Goal: Transaction & Acquisition: Purchase product/service

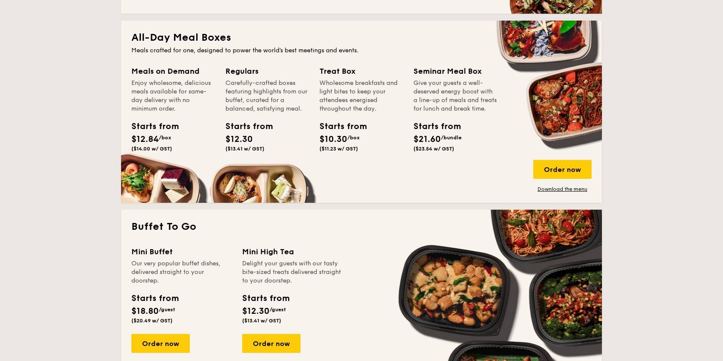
scroll to position [515, 0]
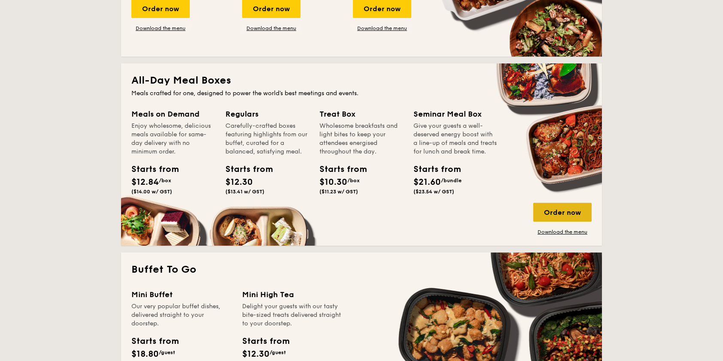
click at [559, 210] on div "Order now" at bounding box center [562, 212] width 58 height 19
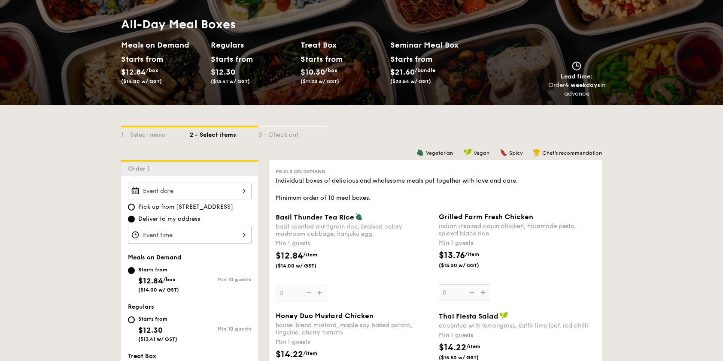
scroll to position [86, 0]
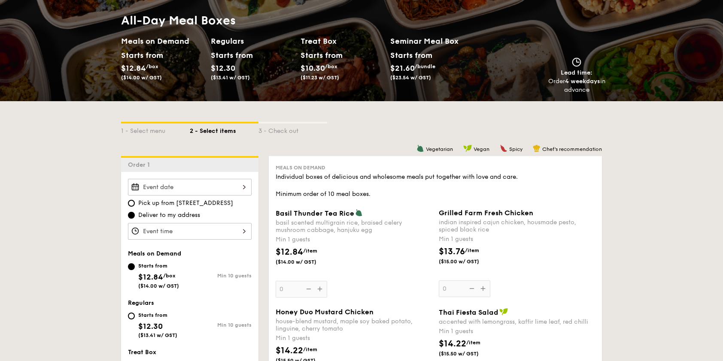
click at [194, 191] on div at bounding box center [190, 187] width 124 height 17
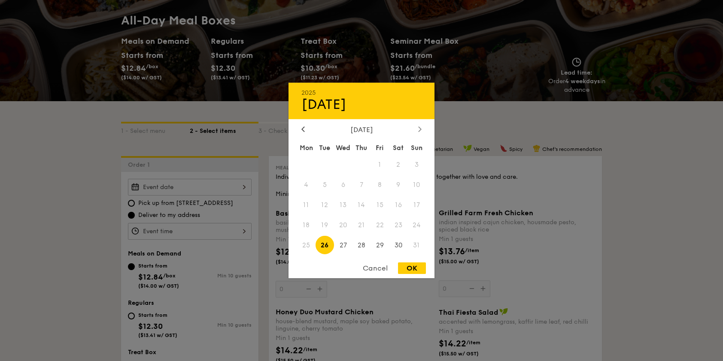
click at [420, 128] on icon at bounding box center [419, 129] width 3 height 6
click at [358, 183] on span "11" at bounding box center [361, 185] width 18 height 18
click at [416, 269] on div "OK" at bounding box center [412, 269] width 28 height 12
type input "[DATE]"
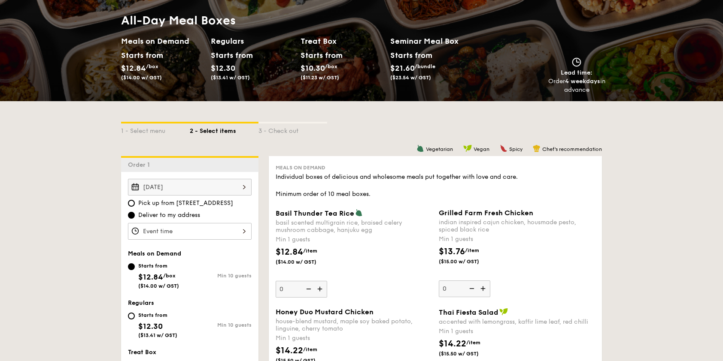
click at [180, 228] on div at bounding box center [190, 231] width 124 height 17
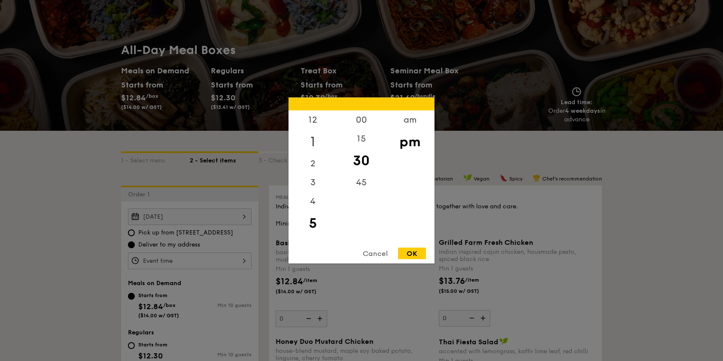
scroll to position [43, 0]
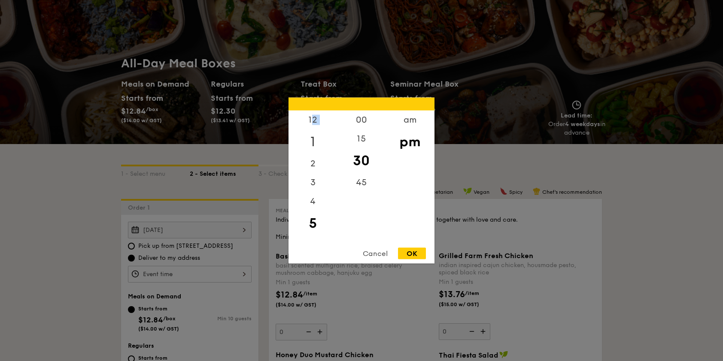
drag, startPoint x: 312, startPoint y: 128, endPoint x: 308, endPoint y: 146, distance: 17.9
click at [308, 146] on div "12 1 2 3 4 5 6 7 8 9 10 11" at bounding box center [312, 176] width 48 height 131
click at [312, 234] on div "11" at bounding box center [312, 232] width 48 height 19
click at [312, 228] on div "11" at bounding box center [312, 232] width 48 height 19
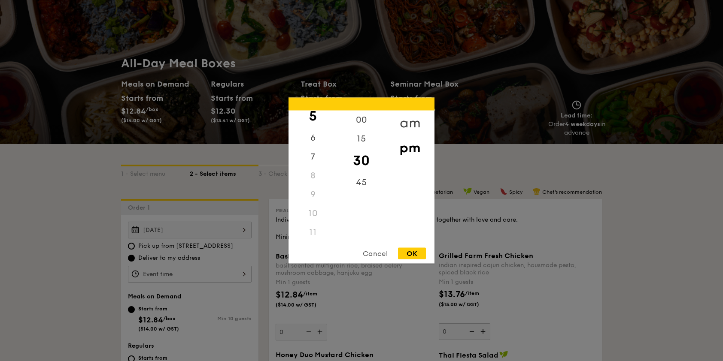
click at [409, 121] on div "am" at bounding box center [409, 123] width 48 height 25
click at [312, 229] on div "11" at bounding box center [312, 229] width 48 height 25
click at [406, 253] on div "OK" at bounding box center [412, 254] width 28 height 12
type input "11:30AM"
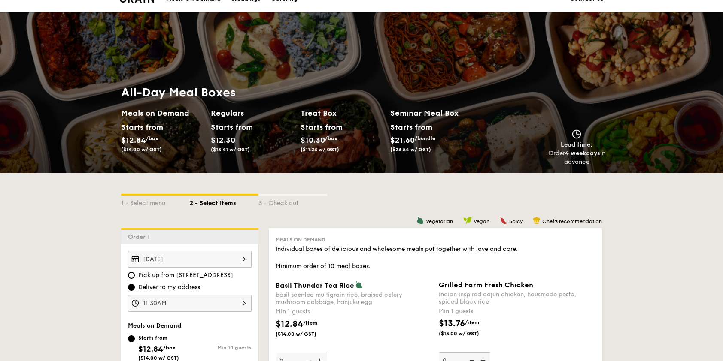
scroll to position [0, 0]
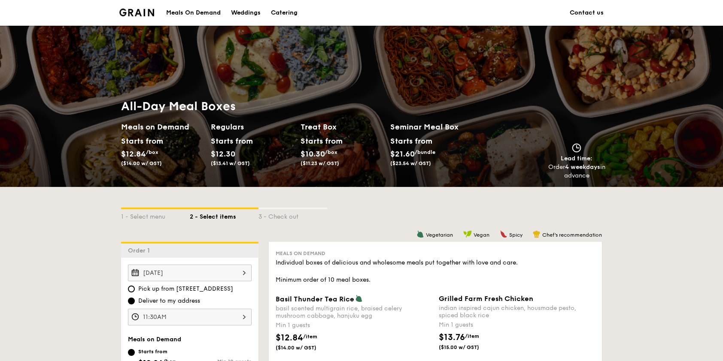
click at [282, 11] on div "Catering" at bounding box center [284, 13] width 27 height 26
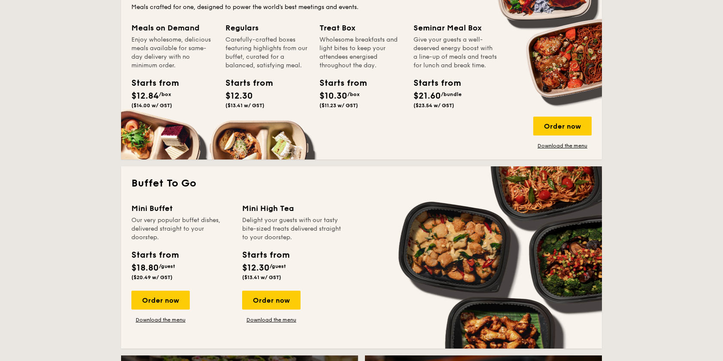
scroll to position [644, 0]
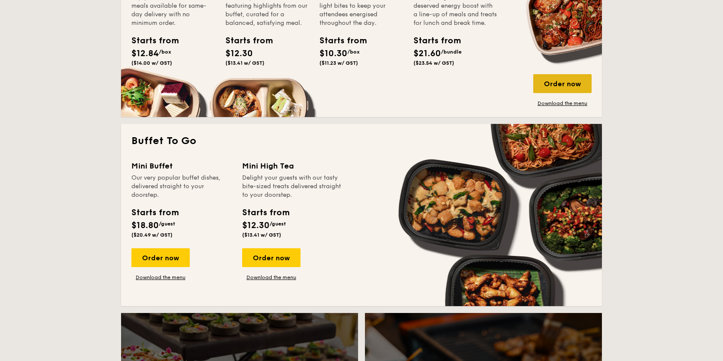
click at [564, 85] on div "Order now" at bounding box center [562, 83] width 58 height 19
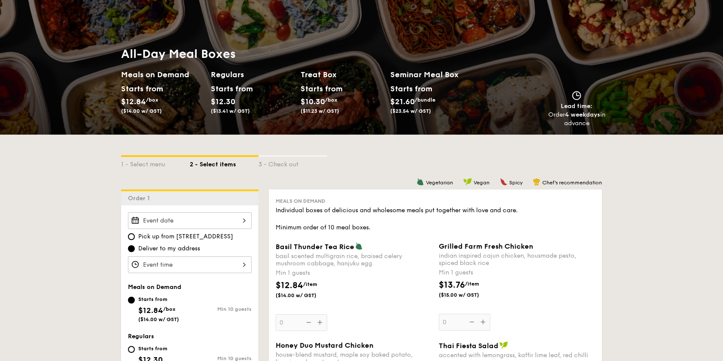
scroll to position [129, 0]
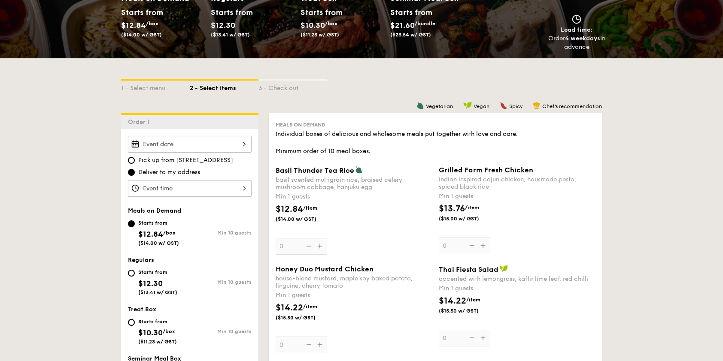
click at [315, 170] on span "Basil Thunder Tea Rice" at bounding box center [315, 171] width 79 height 8
click at [315, 238] on input "0" at bounding box center [302, 246] width 52 height 17
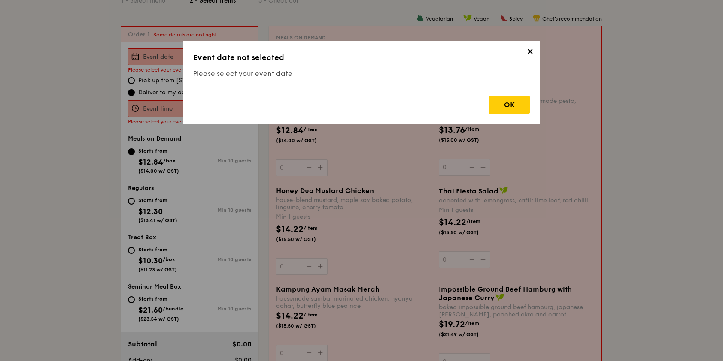
scroll to position [229, 0]
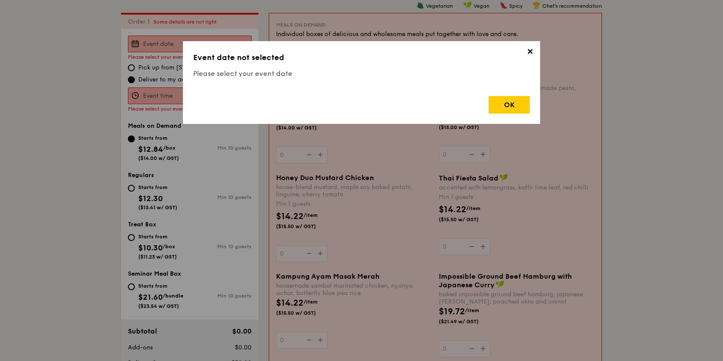
click at [529, 53] on span "✕" at bounding box center [530, 53] width 12 height 12
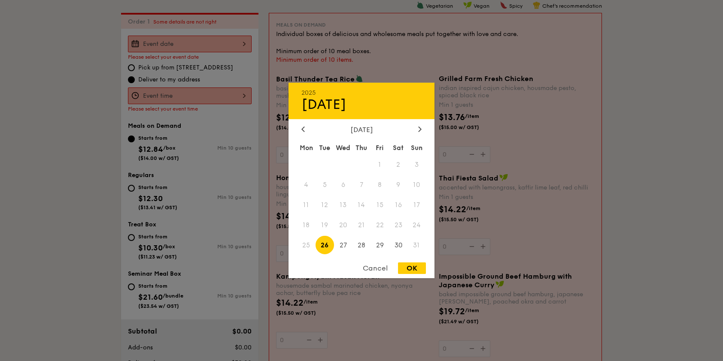
click at [194, 41] on div "2025 Aug [DATE] Tue Wed Thu Fri Sat Sun 1 2 3 4 5 6 7 8 9 10 11 12 13 14 15 16 …" at bounding box center [190, 44] width 124 height 17
click at [418, 127] on icon at bounding box center [419, 129] width 3 height 5
click at [358, 183] on span "11" at bounding box center [361, 185] width 18 height 18
click at [416, 269] on div "OK" at bounding box center [412, 269] width 28 height 12
type input "[DATE]"
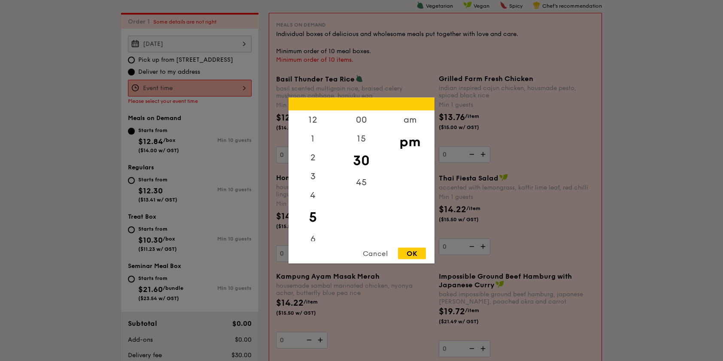
click at [173, 88] on div "12 1 2 3 4 5 6 7 8 9 10 11 00 15 30 45 am pm Cancel OK" at bounding box center [190, 88] width 124 height 17
click at [403, 124] on div "am" at bounding box center [409, 123] width 48 height 25
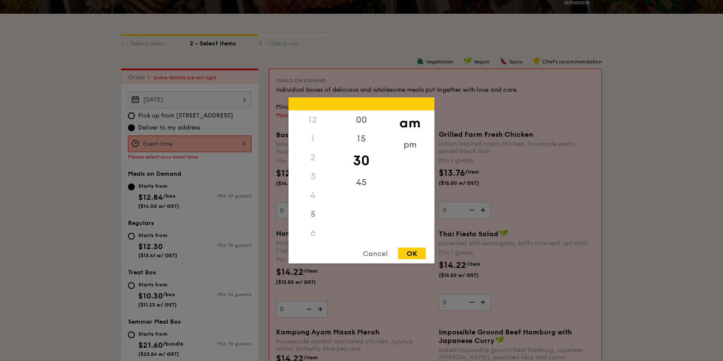
scroll to position [186, 0]
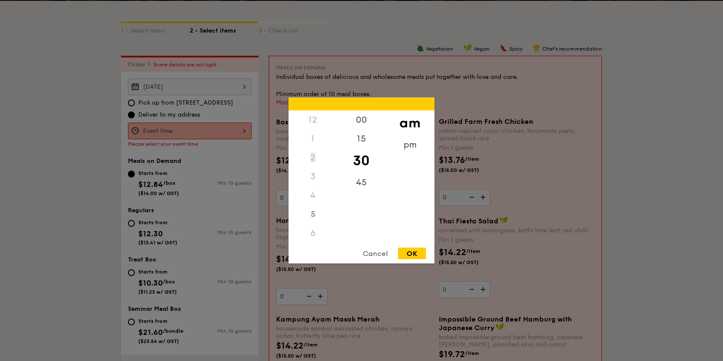
drag, startPoint x: 318, startPoint y: 181, endPoint x: 319, endPoint y: 145, distance: 36.1
click at [319, 145] on div "12 1 2 3 4 5 6 7 8 9 10 11" at bounding box center [312, 176] width 48 height 131
click at [415, 124] on div "am" at bounding box center [409, 123] width 48 height 25
click at [312, 227] on div "11" at bounding box center [312, 235] width 48 height 25
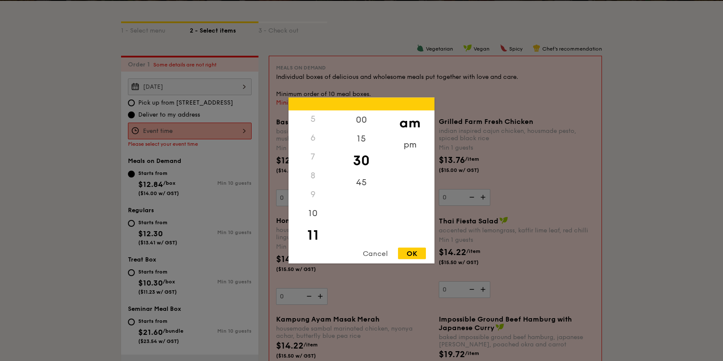
click at [415, 259] on div "OK" at bounding box center [412, 254] width 28 height 12
type input "11:30AM"
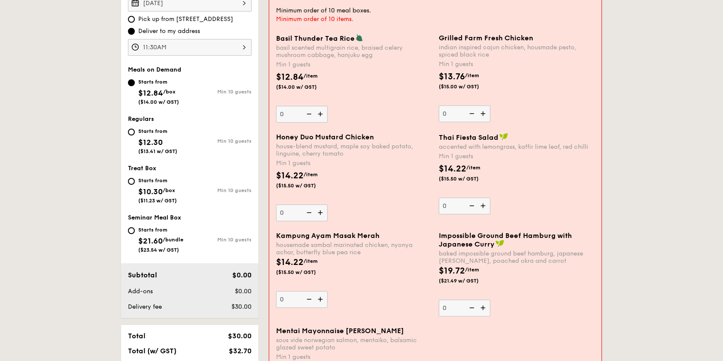
scroll to position [272, 0]
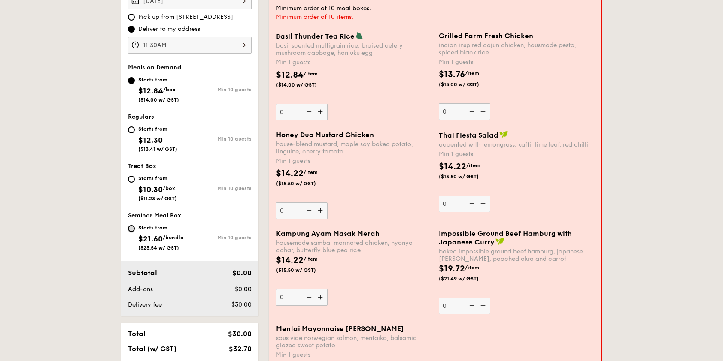
click at [133, 227] on input "Starts from $21.60 /bundle ($23.54 w/ GST) Min 10 guests" at bounding box center [131, 228] width 7 height 7
radio input "true"
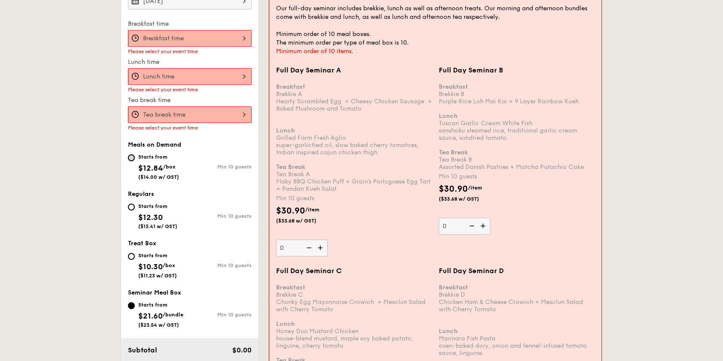
click at [131, 155] on input "Starts from $12.84 /box ($14.00 w/ GST) Min 10 guests" at bounding box center [131, 158] width 7 height 7
radio input "true"
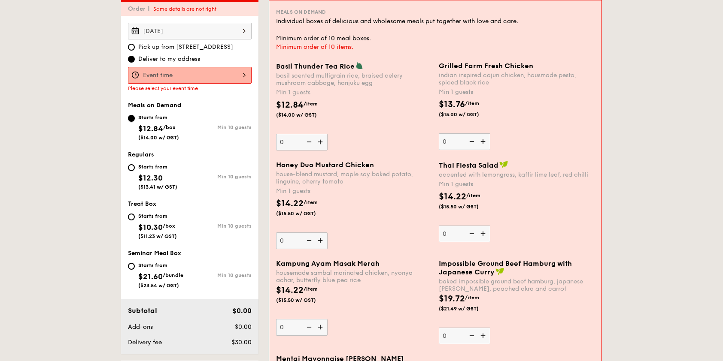
scroll to position [229, 0]
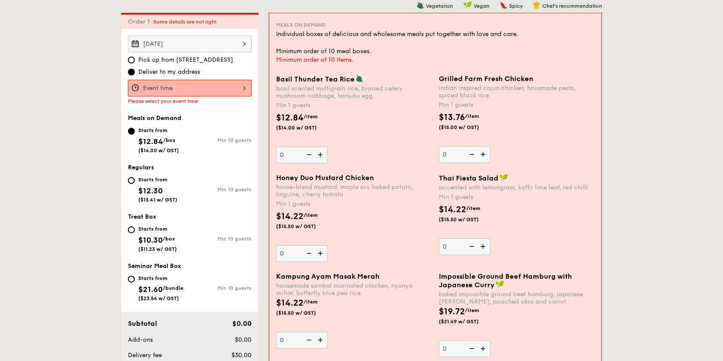
click at [322, 155] on img at bounding box center [321, 155] width 13 height 16
click at [322, 155] on input "0" at bounding box center [302, 155] width 52 height 17
type input "1"
click at [485, 155] on img at bounding box center [483, 154] width 13 height 16
click at [485, 155] on input "0" at bounding box center [465, 154] width 52 height 17
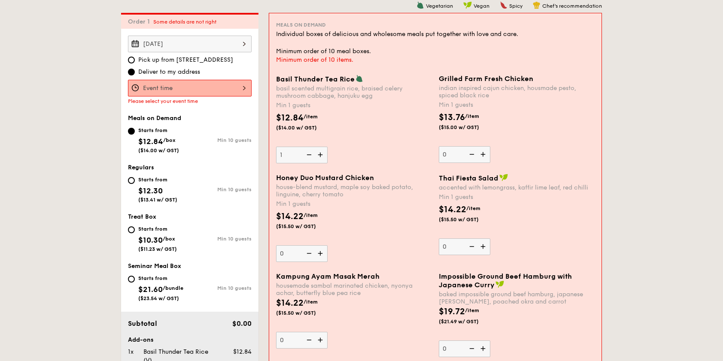
type input "1"
click at [321, 255] on img at bounding box center [321, 253] width 13 height 16
click at [321, 255] on input "0" at bounding box center [302, 253] width 52 height 17
type input "1"
click at [484, 247] on img at bounding box center [483, 247] width 13 height 16
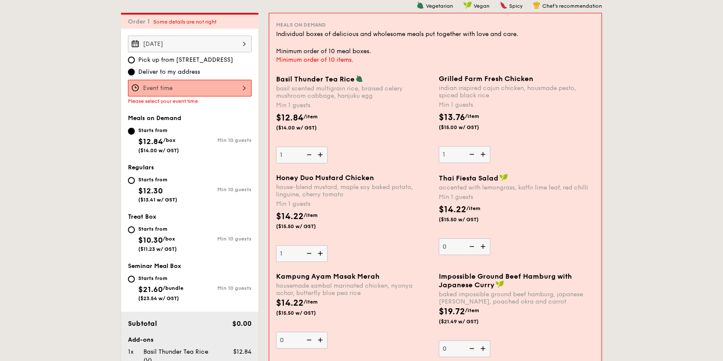
click at [484, 247] on input "0" at bounding box center [465, 247] width 52 height 17
type input "1"
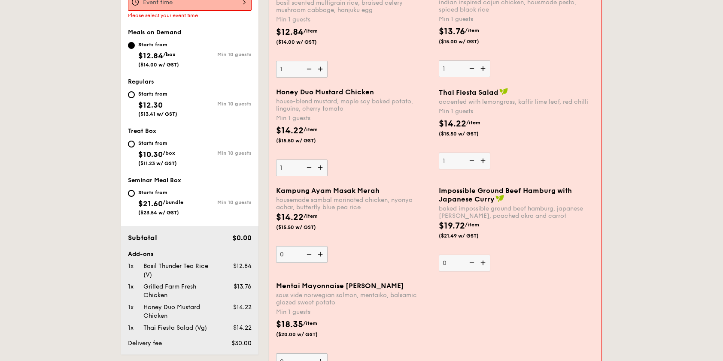
click at [321, 255] on img at bounding box center [321, 254] width 13 height 16
click at [321, 255] on input "0" at bounding box center [302, 254] width 52 height 17
type input "1"
click at [485, 264] on img at bounding box center [483, 263] width 13 height 16
click at [485, 264] on input "0" at bounding box center [465, 263] width 52 height 17
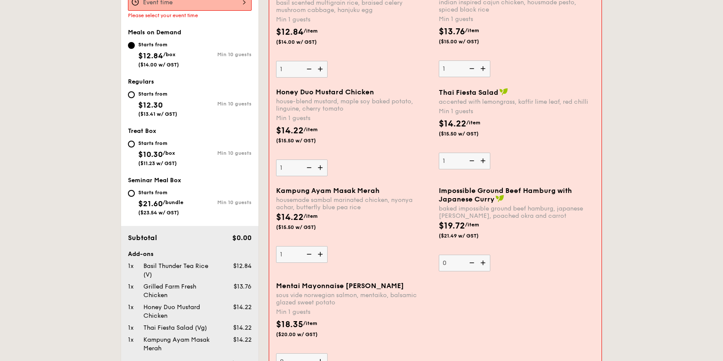
type input "1"
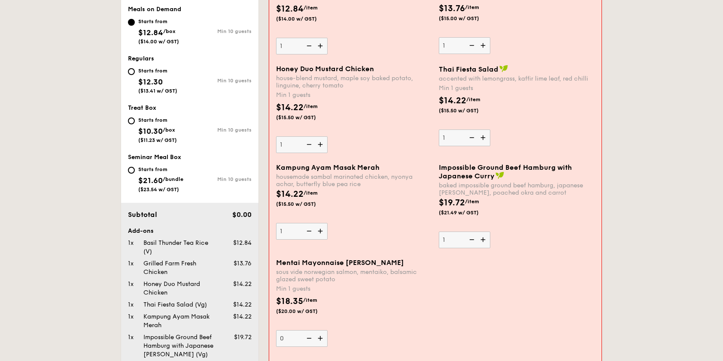
scroll to position [358, 0]
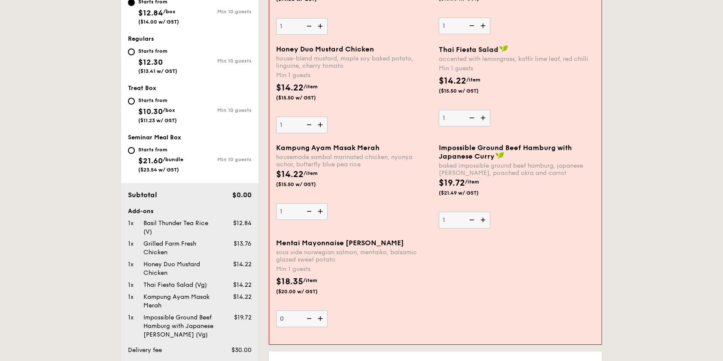
click at [322, 317] on img at bounding box center [321, 319] width 13 height 16
click at [322, 317] on input "0" at bounding box center [302, 319] width 52 height 17
click at [322, 317] on img at bounding box center [321, 319] width 13 height 16
click at [322, 317] on input "1" at bounding box center [302, 319] width 52 height 17
type input "2"
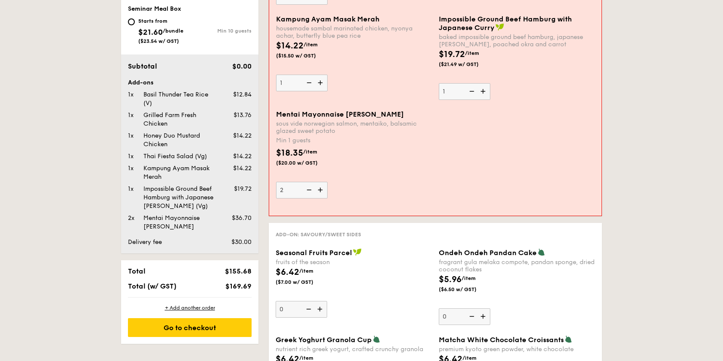
scroll to position [401, 0]
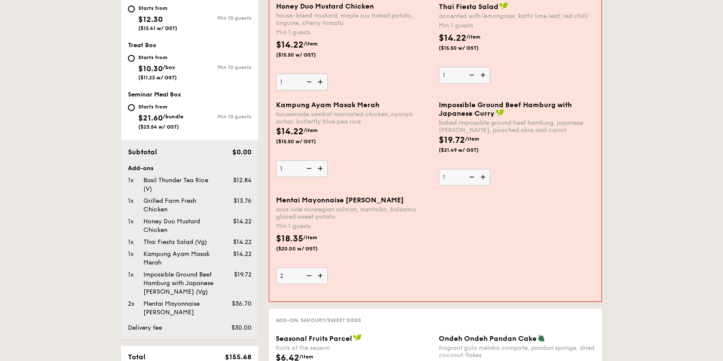
click at [484, 72] on img at bounding box center [483, 75] width 13 height 16
click at [484, 72] on input "1" at bounding box center [465, 75] width 52 height 17
type input "2"
click at [322, 82] on img at bounding box center [321, 82] width 13 height 16
click at [322, 82] on input "1" at bounding box center [302, 82] width 52 height 17
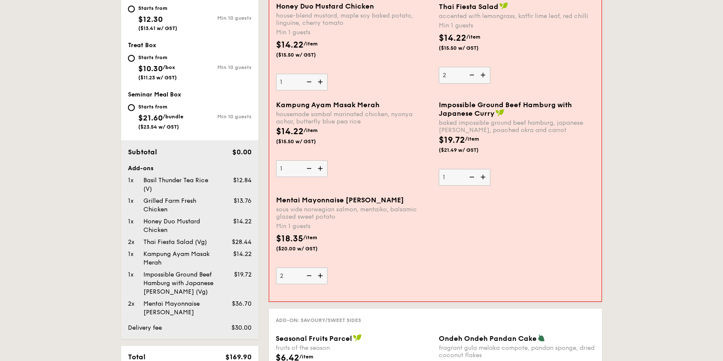
type input "2"
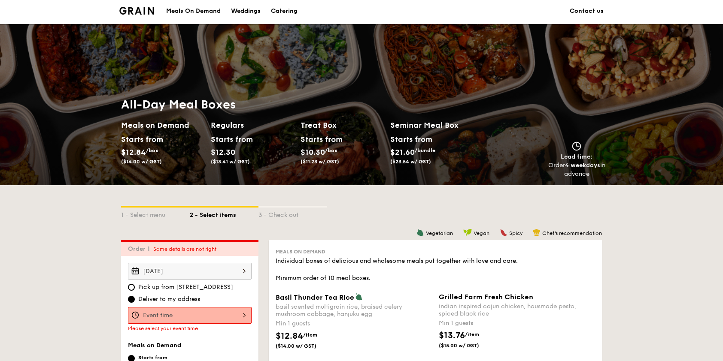
scroll to position [0, 0]
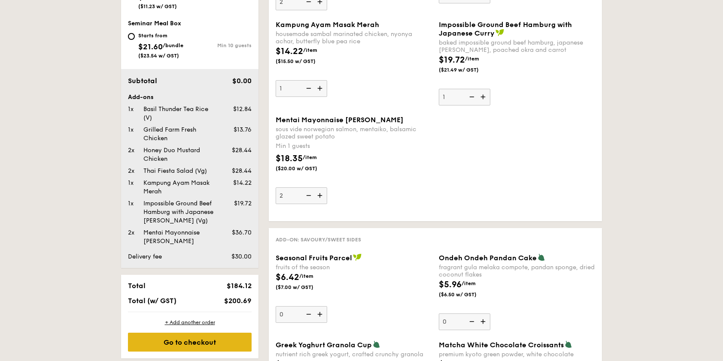
click at [210, 343] on div "Go to checkout" at bounding box center [190, 342] width 124 height 19
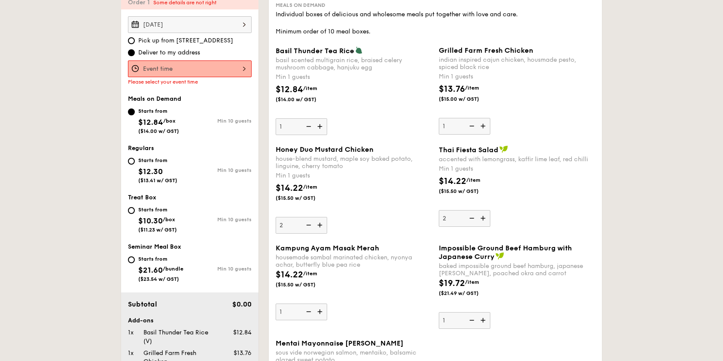
scroll to position [229, 0]
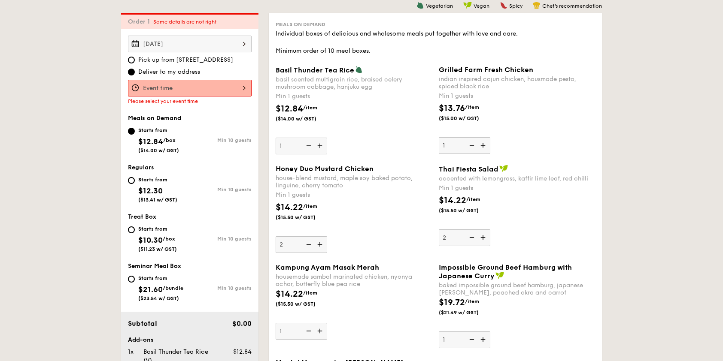
click at [179, 90] on div at bounding box center [190, 88] width 124 height 17
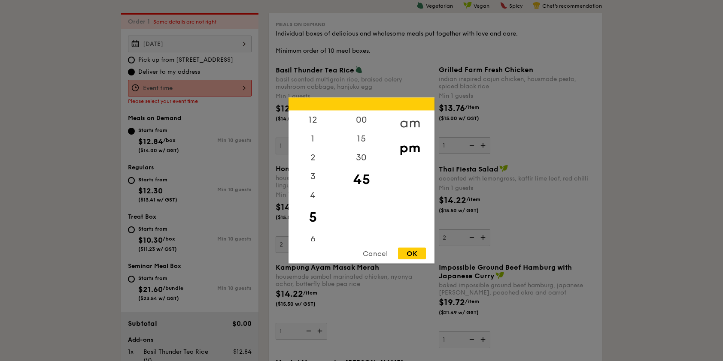
click at [403, 123] on div "am" at bounding box center [409, 123] width 48 height 25
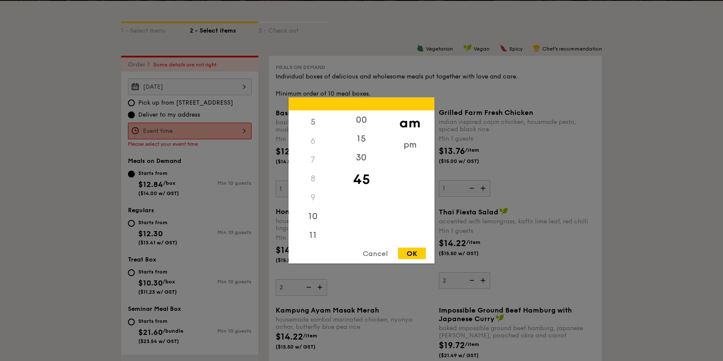
scroll to position [95, 0]
click at [312, 234] on div "11" at bounding box center [312, 235] width 48 height 25
click at [364, 158] on div "30" at bounding box center [361, 160] width 48 height 25
click at [414, 127] on div "am" at bounding box center [409, 123] width 48 height 25
click at [416, 258] on div "OK" at bounding box center [412, 254] width 28 height 12
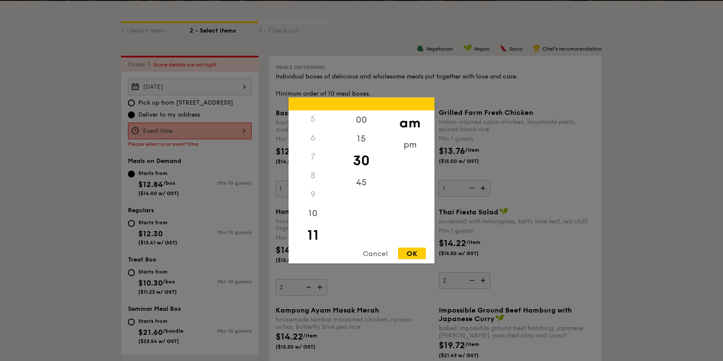
type input "11:30AM"
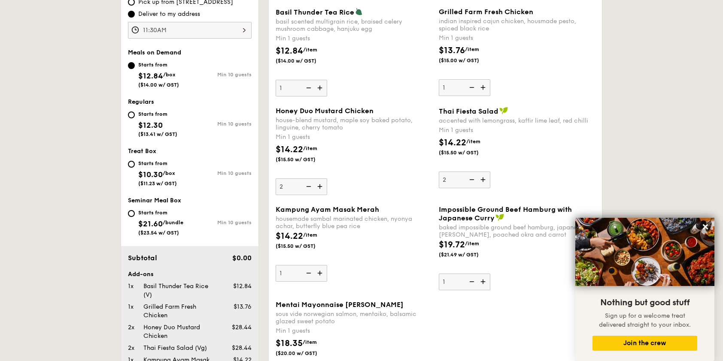
scroll to position [215, 0]
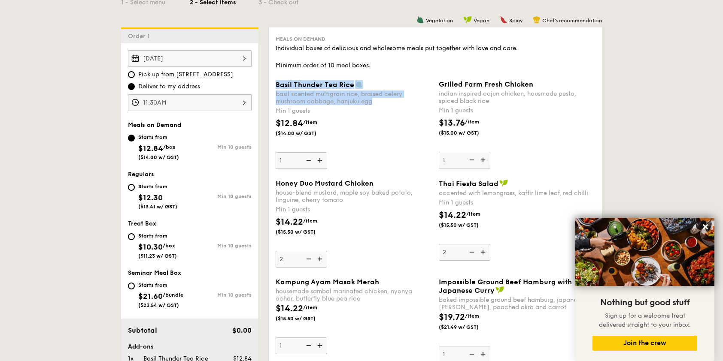
drag, startPoint x: 276, startPoint y: 84, endPoint x: 388, endPoint y: 102, distance: 113.0
click at [388, 102] on div "Basil Thunder Tea [PERSON_NAME] scented multigrain rice, braised celery mushroo…" at bounding box center [354, 92] width 156 height 25
drag, startPoint x: 388, startPoint y: 102, endPoint x: 341, endPoint y: 95, distance: 47.3
copy div "Basil Thunder Tea [PERSON_NAME] scented multigrain rice, braised celery mushroo…"
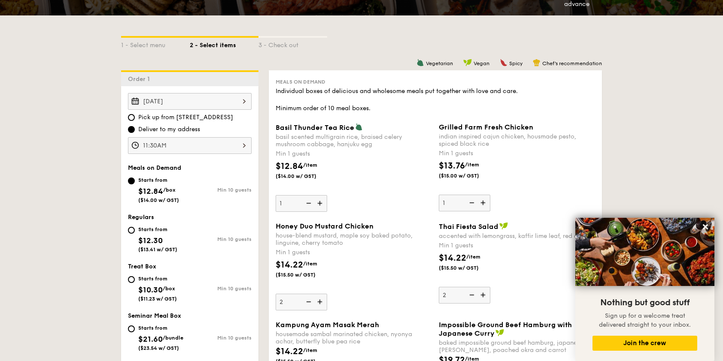
click at [440, 126] on span "Grilled Farm Fresh Chicken" at bounding box center [486, 127] width 94 height 8
click at [440, 195] on input "1" at bounding box center [465, 203] width 52 height 17
drag, startPoint x: 438, startPoint y: 124, endPoint x: 542, endPoint y: 143, distance: 106.6
click at [542, 143] on div "Grilled Farm Fresh Chicken indian inspired cajun chicken, housmade pesto, spice…" at bounding box center [516, 167] width 163 height 88
drag, startPoint x: 542, startPoint y: 143, endPoint x: 497, endPoint y: 138, distance: 46.3
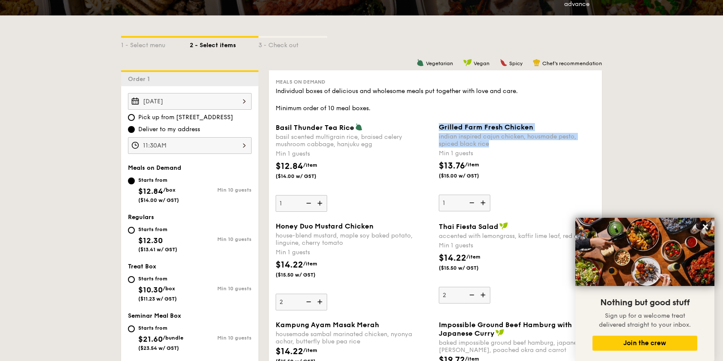
copy div "Grilled Farm Fresh Chicken indian inspired cajun chicken, housmade pesto, spice…"
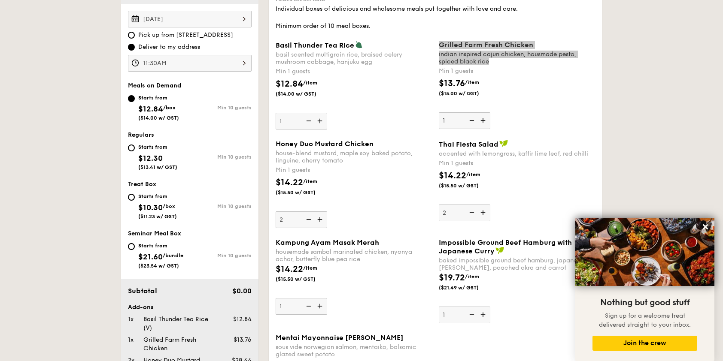
scroll to position [258, 0]
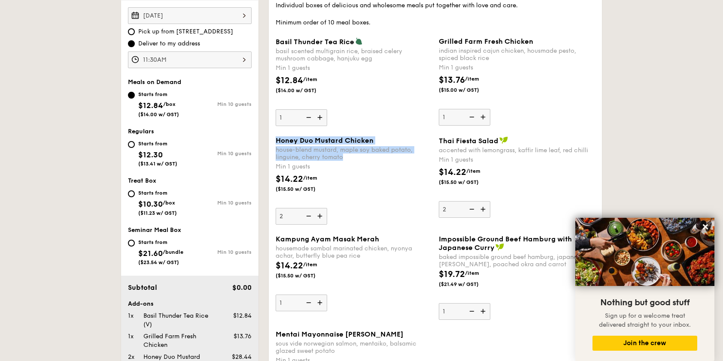
drag, startPoint x: 274, startPoint y: 139, endPoint x: 344, endPoint y: 155, distance: 71.6
click at [344, 155] on div "Honey Duo Mustard Chicken house-blend mustard, maple soy baked potato, linguine…" at bounding box center [353, 180] width 163 height 88
drag, startPoint x: 344, startPoint y: 155, endPoint x: 317, endPoint y: 144, distance: 29.1
click at [320, 144] on span "Honey Duo Mustard Chicken" at bounding box center [325, 140] width 98 height 8
click at [320, 208] on input "2" at bounding box center [302, 216] width 52 height 17
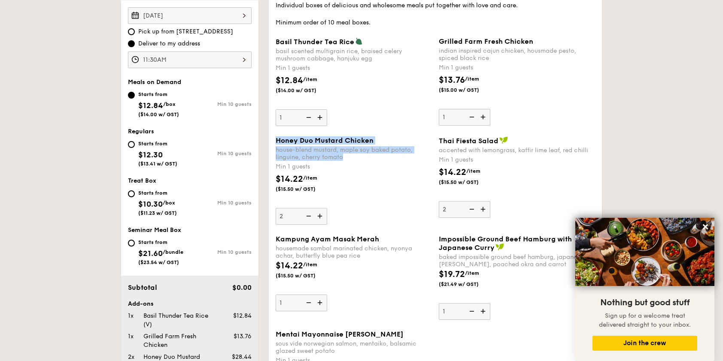
drag, startPoint x: 277, startPoint y: 139, endPoint x: 344, endPoint y: 156, distance: 69.1
click at [344, 156] on div "Honey Duo Mustard Chicken house-blend mustard, maple soy baked potato, linguine…" at bounding box center [354, 148] width 156 height 24
drag, startPoint x: 344, startPoint y: 156, endPoint x: 318, endPoint y: 152, distance: 26.2
copy div "Honey Duo Mustard Chicken house-blend mustard, maple soy baked potato, linguine…"
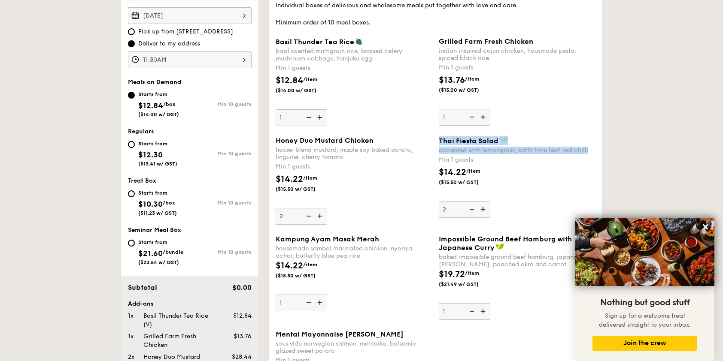
drag, startPoint x: 439, startPoint y: 140, endPoint x: 587, endPoint y: 150, distance: 147.9
click at [591, 150] on div "Thai Fiesta Salad accented with lemongrass, kaffir lime leaf, red chilli" at bounding box center [517, 145] width 156 height 18
copy div "Thai Fiesta Salad accented with lemongrass, kaffir lime leaf, red chilli"
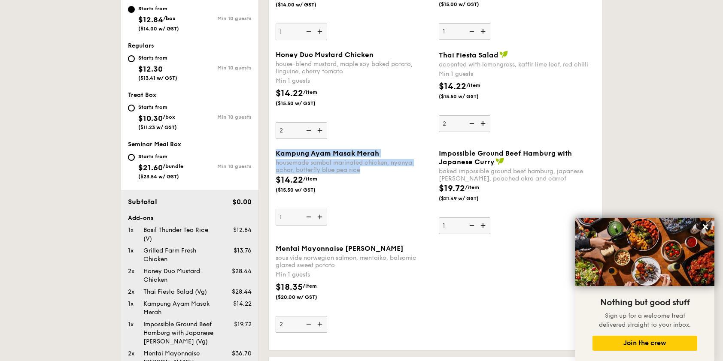
drag, startPoint x: 276, startPoint y: 152, endPoint x: 408, endPoint y: 170, distance: 133.3
click at [408, 170] on div "Kampung Ayam Masak Merah housemade sambal marinated chicken, nyonya achar, butt…" at bounding box center [354, 161] width 156 height 24
drag, startPoint x: 408, startPoint y: 170, endPoint x: 352, endPoint y: 164, distance: 56.1
copy div "Kampung Ayam Masak Merah housemade sambal marinated chicken, nyonya achar, butt…"
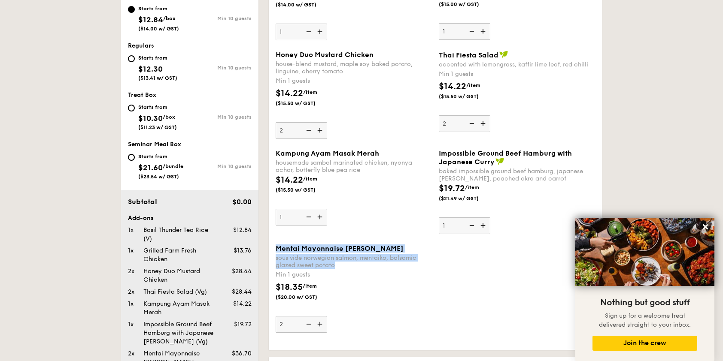
drag, startPoint x: 277, startPoint y: 245, endPoint x: 350, endPoint y: 264, distance: 75.2
click at [350, 264] on div "Mentai Mayonnaise Aburi Salmon sous vide norwegian salmon, mentaiko, balsamic g…" at bounding box center [354, 257] width 156 height 24
drag, startPoint x: 350, startPoint y: 264, endPoint x: 309, endPoint y: 255, distance: 42.5
copy div "Mentai Mayonnaise Aburi Salmon sous vide norwegian salmon, mentaiko, balsamic g…"
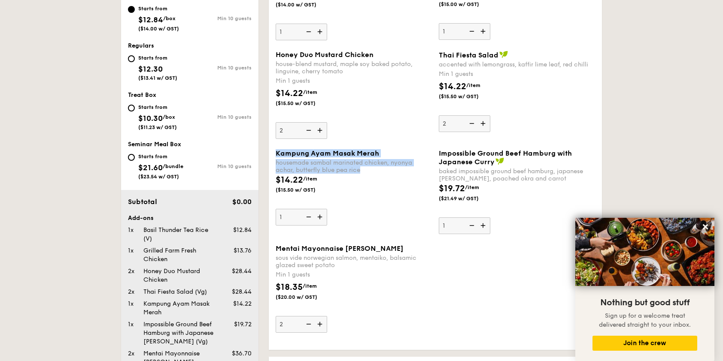
drag, startPoint x: 277, startPoint y: 150, endPoint x: 365, endPoint y: 170, distance: 90.1
click at [365, 170] on div "Kampung Ayam Masak Merah housemade sambal marinated chicken, nyonya achar, butt…" at bounding box center [354, 161] width 156 height 24
drag, startPoint x: 365, startPoint y: 170, endPoint x: 329, endPoint y: 164, distance: 36.1
copy div "Kampung Ayam Masak Merah housemade sambal marinated chicken, nyonya achar, butt…"
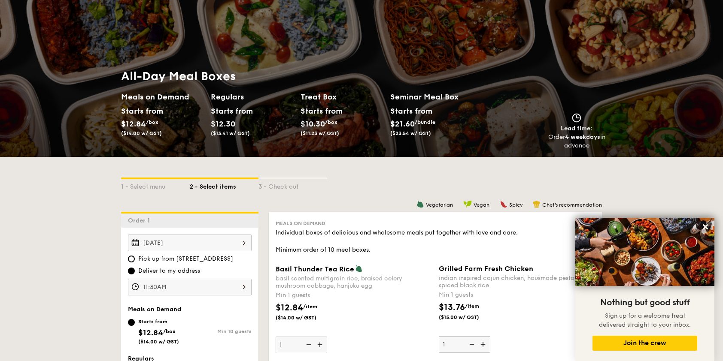
scroll to position [0, 0]
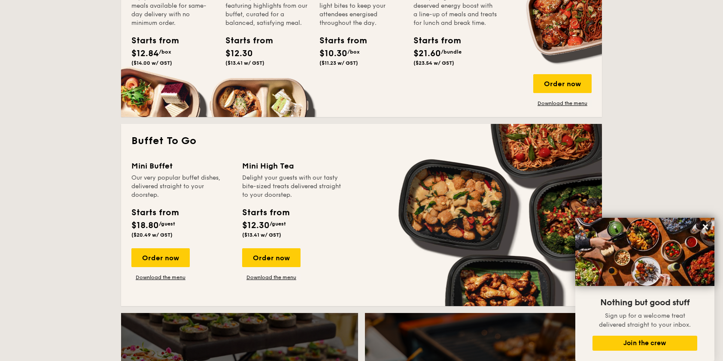
scroll to position [1582, 0]
